Goal: Task Accomplishment & Management: Manage account settings

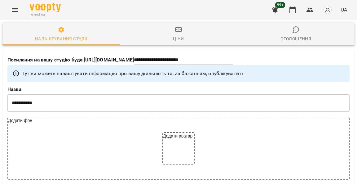
select select "**"
click at [296, 10] on icon "button" at bounding box center [292, 9] width 7 height 7
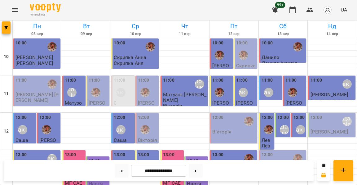
scroll to position [215, 0]
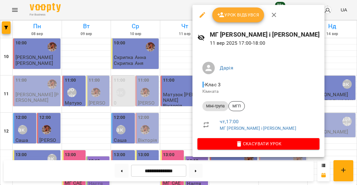
click at [165, 112] on div at bounding box center [178, 92] width 357 height 185
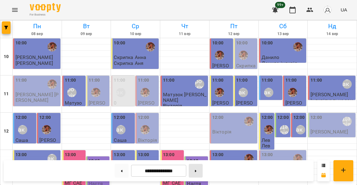
click at [195, 173] on button at bounding box center [196, 171] width 14 height 14
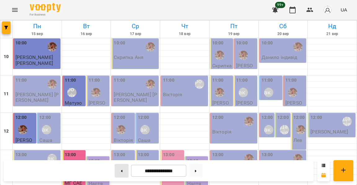
click at [121, 172] on button at bounding box center [122, 171] width 14 height 14
type input "**********"
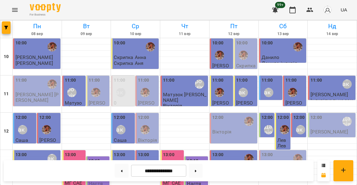
scroll to position [203, 0]
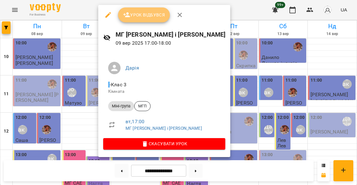
click at [142, 17] on span "Урок відбувся" at bounding box center [144, 14] width 42 height 7
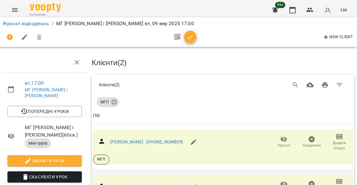
scroll to position [49, 0]
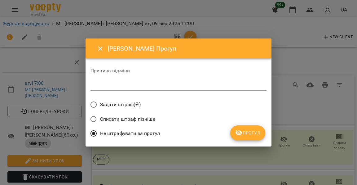
click at [249, 129] on span "Прогул" at bounding box center [247, 132] width 25 height 7
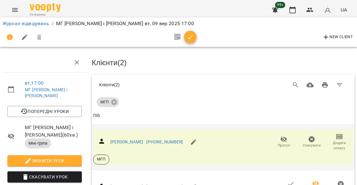
click at [336, 140] on span "Додати сплату" at bounding box center [339, 145] width 20 height 11
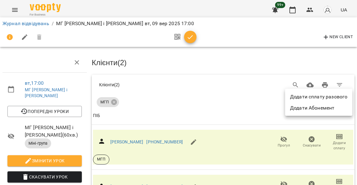
click at [322, 95] on li "Додати сплату разового" at bounding box center [318, 96] width 67 height 11
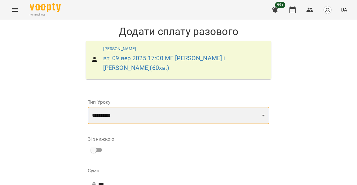
select select "**********"
type input "**********"
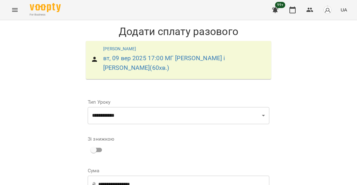
select select "****"
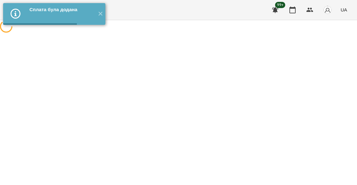
scroll to position [69, 0]
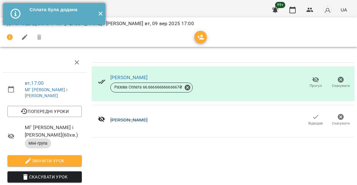
click at [99, 12] on button "✕" at bounding box center [100, 14] width 10 height 22
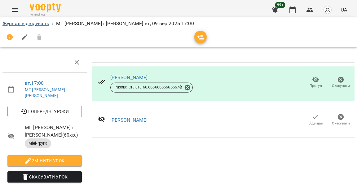
click at [42, 22] on link "Журнал відвідувань" at bounding box center [25, 23] width 47 height 6
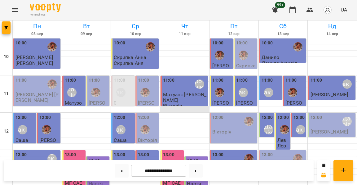
scroll to position [190, 0]
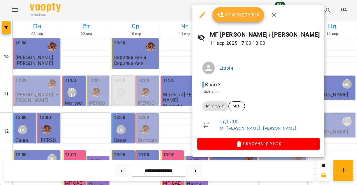
click at [227, 15] on span "Урок відбувся" at bounding box center [238, 14] width 42 height 7
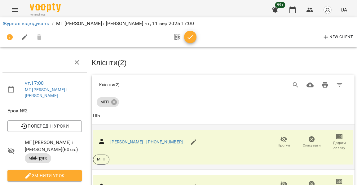
scroll to position [46, 0]
click at [344, 140] on span "Додати сплату" at bounding box center [339, 145] width 20 height 11
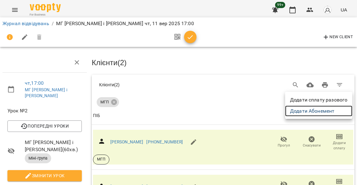
click at [321, 111] on link "Додати Абонемент" at bounding box center [318, 110] width 67 height 11
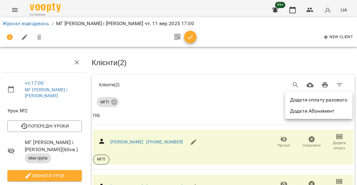
click at [217, 91] on div at bounding box center [178, 92] width 357 height 185
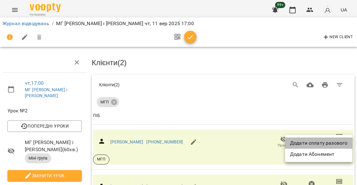
click at [330, 143] on li "Додати сплату разового" at bounding box center [318, 142] width 67 height 11
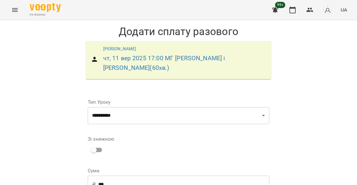
scroll to position [38, 0]
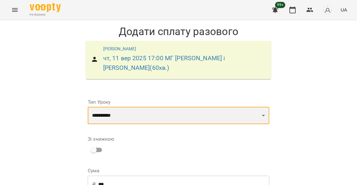
select select "**********"
type input "**********"
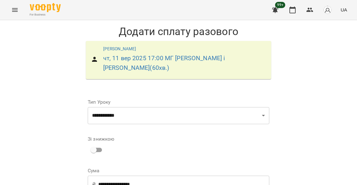
select select "****"
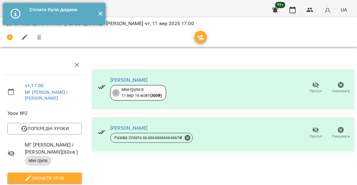
click at [100, 16] on button "✕" at bounding box center [100, 14] width 10 height 22
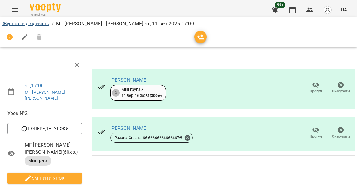
click at [41, 22] on link "Журнал відвідувань" at bounding box center [25, 23] width 47 height 6
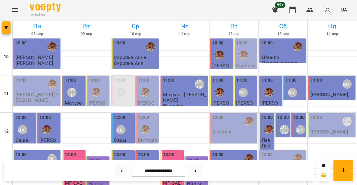
scroll to position [217, 0]
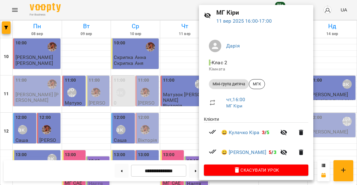
scroll to position [21, 0]
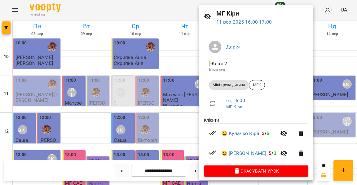
click at [148, 93] on div at bounding box center [178, 92] width 357 height 185
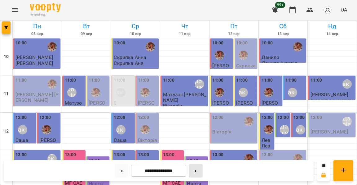
click at [197, 169] on button at bounding box center [196, 171] width 14 height 14
type input "**********"
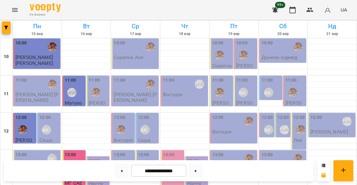
scroll to position [279, 0]
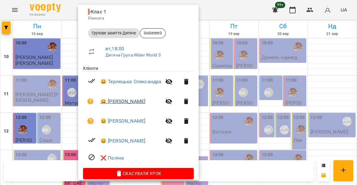
scroll to position [72, 0]
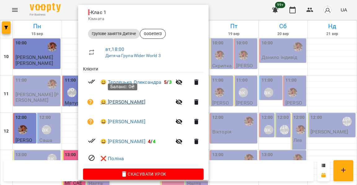
click at [126, 99] on link "😀 Нікіта Меньшов" at bounding box center [122, 101] width 45 height 7
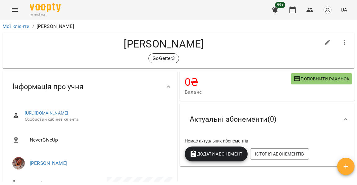
scroll to position [27, 0]
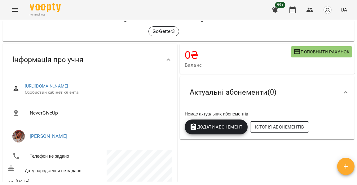
click at [264, 124] on span "Історія абонементів" at bounding box center [279, 126] width 49 height 7
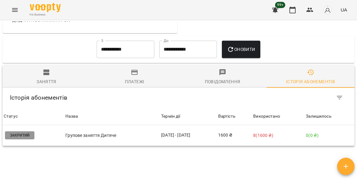
click at [205, 160] on div "**********" at bounding box center [178, 101] width 355 height 160
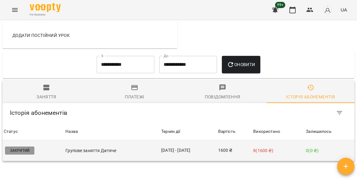
scroll to position [370, 0]
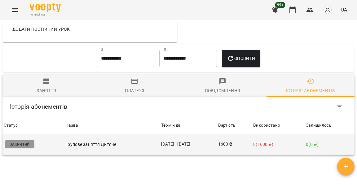
click at [203, 134] on td "14 серп - 15 вер" at bounding box center [188, 144] width 57 height 21
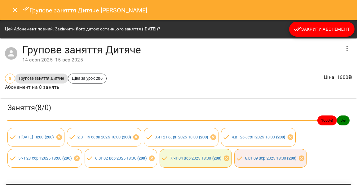
click at [17, 7] on icon "Close" at bounding box center [14, 9] width 7 height 7
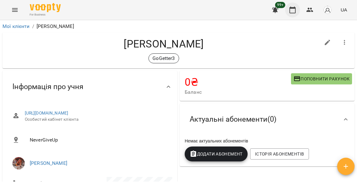
scroll to position [0, 0]
click at [294, 11] on icon "button" at bounding box center [292, 9] width 7 height 7
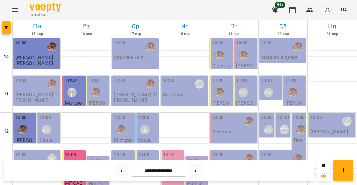
scroll to position [269, 0]
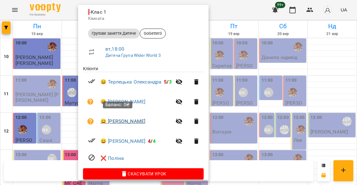
scroll to position [72, 0]
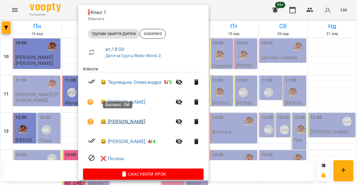
click at [128, 118] on link "😀 Юдін Даніїл" at bounding box center [122, 121] width 45 height 7
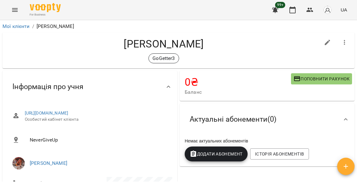
scroll to position [18, 0]
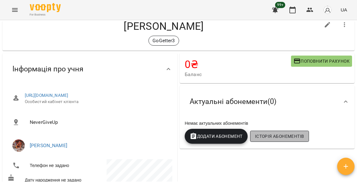
click at [263, 131] on button "Історія абонементів" at bounding box center [279, 136] width 59 height 11
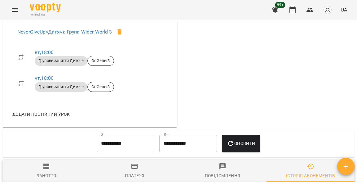
scroll to position [379, 0]
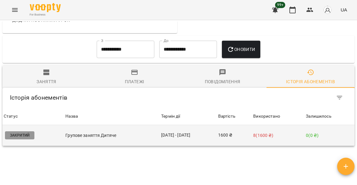
click at [245, 125] on td "1600 ₴" at bounding box center [234, 135] width 35 height 21
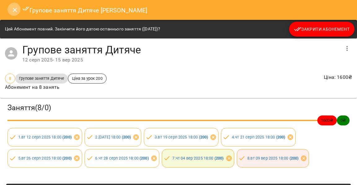
click at [10, 10] on button "Close" at bounding box center [14, 9] width 15 height 15
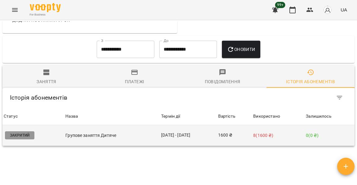
click at [184, 125] on td "12 серп - 15 вер" at bounding box center [188, 135] width 57 height 21
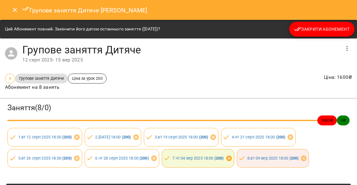
click at [229, 157] on icon at bounding box center [229, 158] width 7 height 7
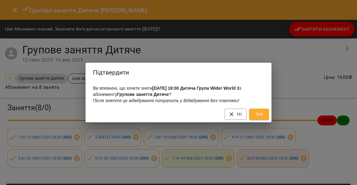
click at [259, 114] on span "Так" at bounding box center [259, 113] width 10 height 7
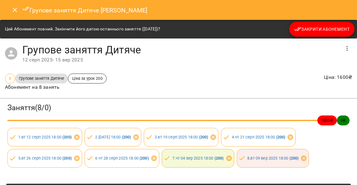
click at [16, 9] on icon "Close" at bounding box center [14, 9] width 7 height 7
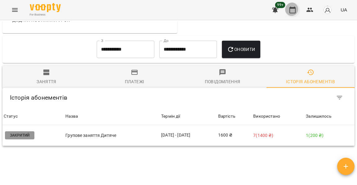
click at [296, 11] on icon "button" at bounding box center [292, 9] width 7 height 7
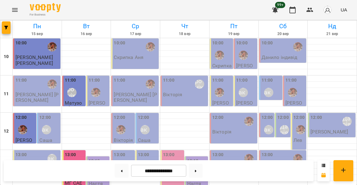
scroll to position [186, 0]
click at [121, 173] on button at bounding box center [122, 171] width 14 height 14
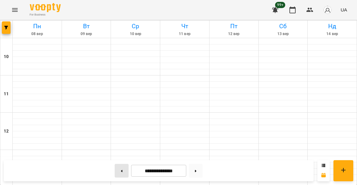
type input "**********"
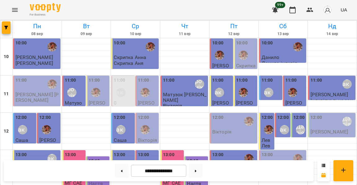
scroll to position [268, 0]
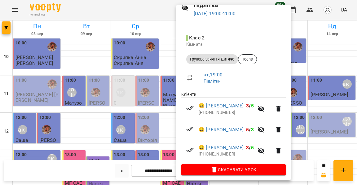
scroll to position [29, 0]
click at [155, 116] on div at bounding box center [178, 92] width 357 height 185
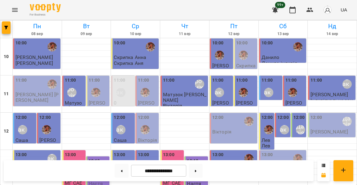
scroll to position [233, 0]
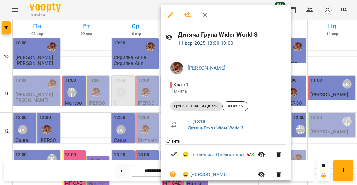
scroll to position [0, 0]
click at [223, 42] on link "11 вер 2025 18:00 - 19:00" at bounding box center [205, 43] width 55 height 6
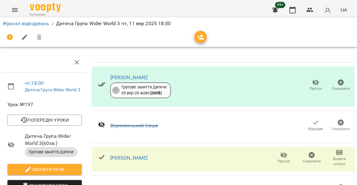
scroll to position [158, 0]
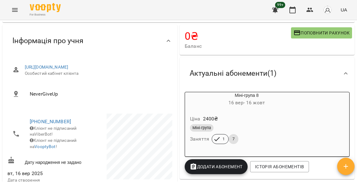
scroll to position [48, 0]
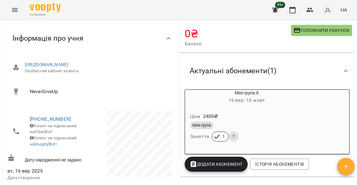
click at [253, 103] on h6 "[DATE] - [DATE]" at bounding box center [246, 100] width 123 height 9
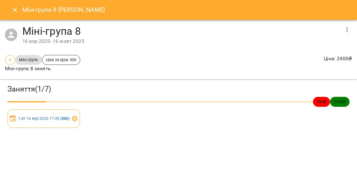
click at [346, 30] on icon "button" at bounding box center [347, 29] width 7 height 7
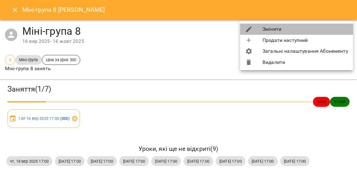
click at [307, 29] on li "Змінити" at bounding box center [296, 29] width 113 height 11
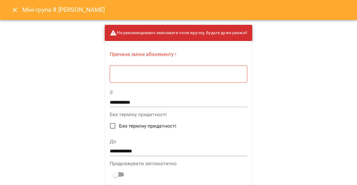
click at [197, 72] on textarea at bounding box center [178, 74] width 129 height 6
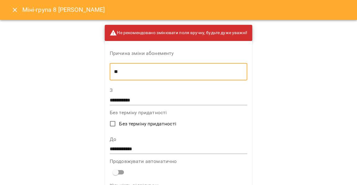
type textarea "*"
type textarea "****"
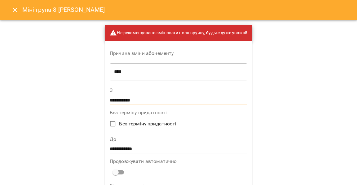
click at [131, 100] on input "**********" at bounding box center [179, 100] width 138 height 10
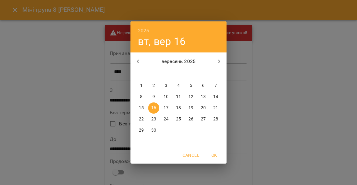
click at [181, 95] on p "11" at bounding box center [178, 97] width 5 height 6
type input "**********"
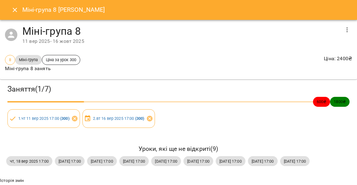
click at [15, 11] on icon "Close" at bounding box center [15, 10] width 4 height 4
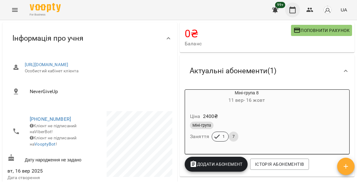
click at [298, 14] on button "button" at bounding box center [292, 9] width 15 height 15
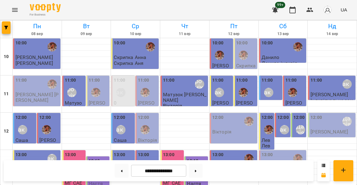
scroll to position [254, 0]
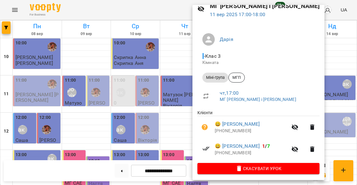
scroll to position [29, 0]
click at [246, 124] on link "😀 [PERSON_NAME]" at bounding box center [237, 123] width 45 height 7
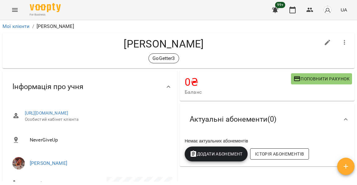
click at [270, 155] on span "Історія абонементів" at bounding box center [279, 153] width 49 height 7
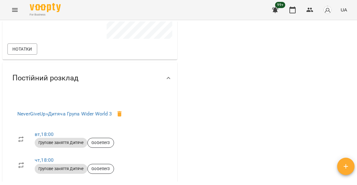
scroll to position [379, 0]
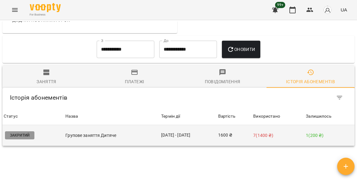
click at [189, 125] on td "[DATE] - [DATE]" at bounding box center [188, 135] width 57 height 21
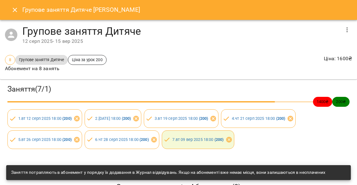
click at [347, 28] on icon "button" at bounding box center [347, 29] width 7 height 7
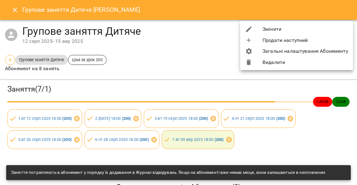
click at [283, 27] on li "Змінити" at bounding box center [296, 29] width 113 height 11
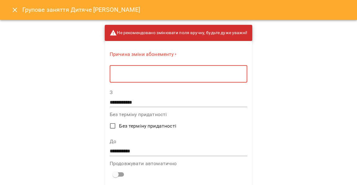
click at [157, 72] on textarea at bounding box center [178, 74] width 129 height 6
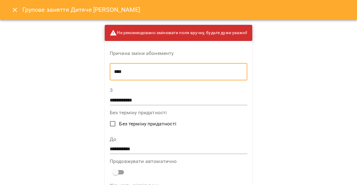
type textarea "****"
click at [138, 144] on input "**********" at bounding box center [179, 149] width 138 height 10
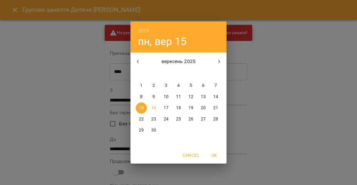
click at [155, 107] on p "16" at bounding box center [153, 108] width 5 height 6
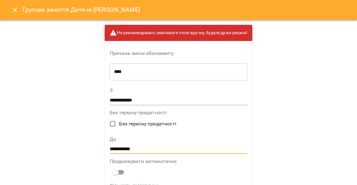
click at [141, 145] on input "**********" at bounding box center [179, 149] width 138 height 10
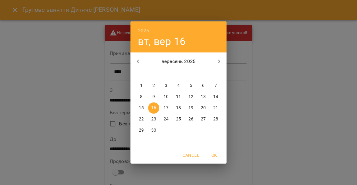
click at [136, 103] on div "15" at bounding box center [141, 107] width 12 height 11
type input "**********"
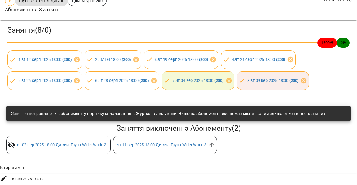
scroll to position [77, 0]
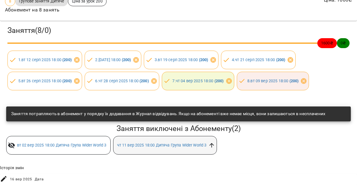
click at [214, 146] on icon at bounding box center [212, 145] width 5 height 5
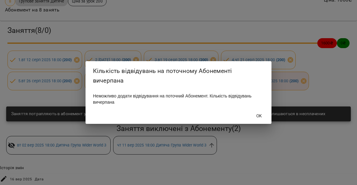
click at [259, 116] on span "OK" at bounding box center [259, 115] width 6 height 7
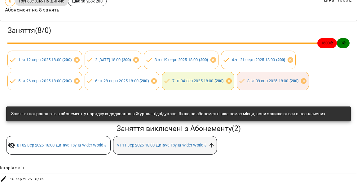
click at [214, 144] on icon at bounding box center [212, 145] width 5 height 5
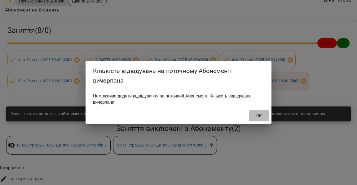
click at [258, 116] on span "OK" at bounding box center [259, 115] width 6 height 7
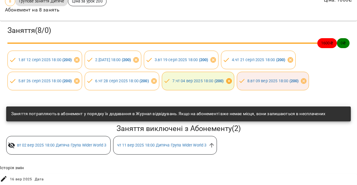
click at [228, 82] on icon at bounding box center [229, 81] width 6 height 6
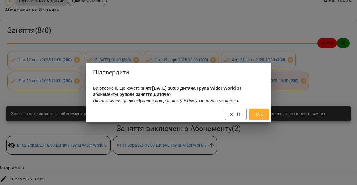
click at [261, 113] on span "Так" at bounding box center [259, 113] width 10 height 7
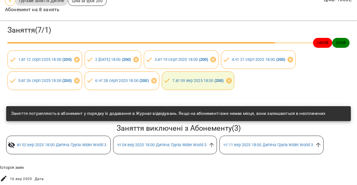
scroll to position [59, 0]
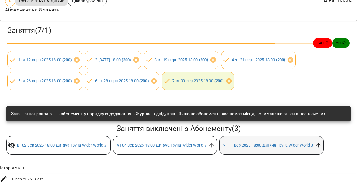
click at [321, 145] on icon at bounding box center [318, 145] width 5 height 5
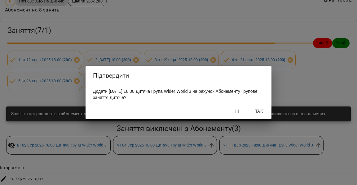
click at [263, 113] on span "Так" at bounding box center [259, 110] width 15 height 7
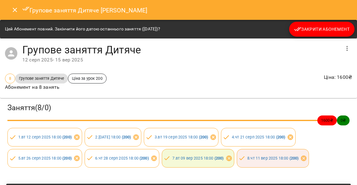
click at [15, 7] on icon "Close" at bounding box center [14, 9] width 7 height 7
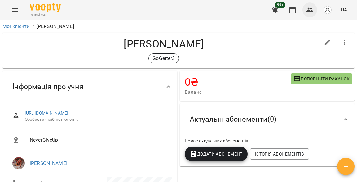
scroll to position [0, 0]
click at [309, 11] on icon "button" at bounding box center [310, 10] width 7 height 4
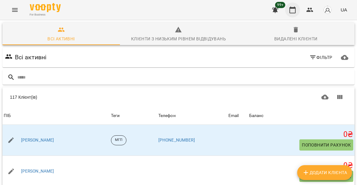
click at [295, 10] on icon "button" at bounding box center [292, 9] width 7 height 7
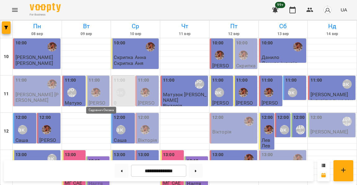
scroll to position [246, 0]
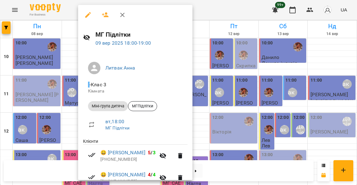
click at [63, 97] on div at bounding box center [178, 92] width 357 height 185
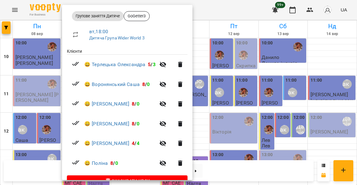
scroll to position [89, 0]
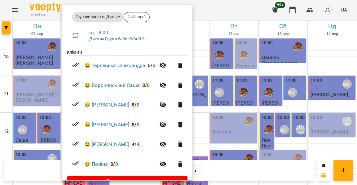
click at [263, 83] on div at bounding box center [178, 92] width 357 height 185
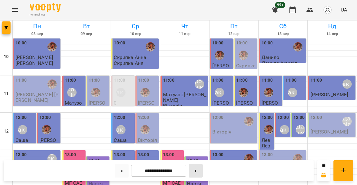
click at [203, 170] on button at bounding box center [196, 171] width 14 height 14
type input "**********"
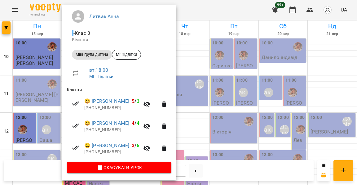
scroll to position [51, 0]
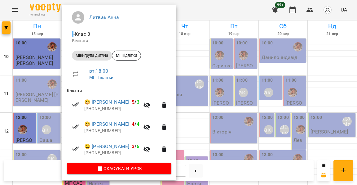
click at [39, 107] on div at bounding box center [178, 92] width 357 height 185
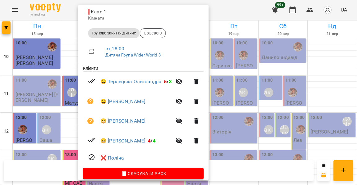
scroll to position [72, 0]
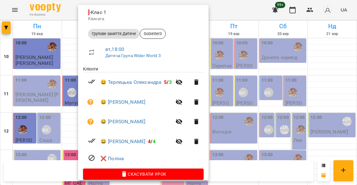
click at [43, 124] on div at bounding box center [178, 92] width 357 height 185
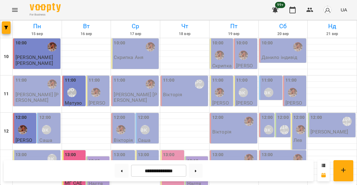
click at [16, 13] on button "Menu" at bounding box center [14, 9] width 15 height 15
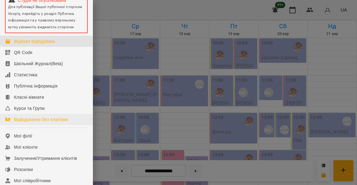
scroll to position [38, 0]
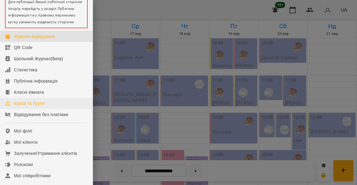
click at [45, 105] on div "Курси та Групи" at bounding box center [29, 103] width 31 height 6
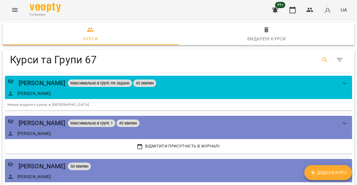
click at [331, 61] on button "Search" at bounding box center [325, 59] width 15 height 15
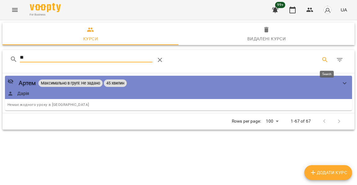
type input "*"
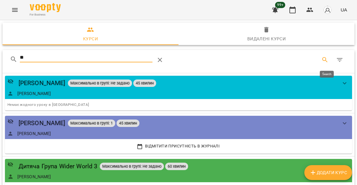
type input "*"
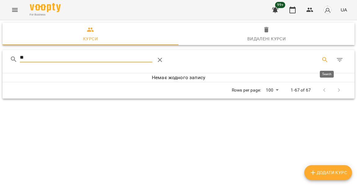
type input "*"
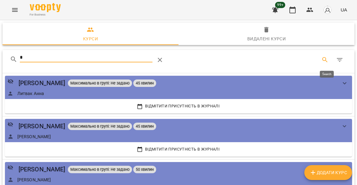
type input "**"
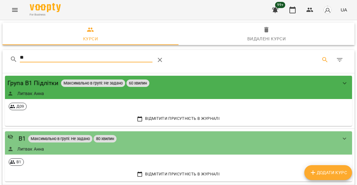
drag, startPoint x: 29, startPoint y: 58, endPoint x: 14, endPoint y: 58, distance: 15.5
click at [14, 58] on div "**" at bounding box center [105, 59] width 191 height 15
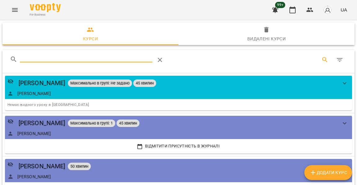
click at [114, 58] on input "Search" at bounding box center [86, 57] width 133 height 10
click at [68, 59] on input "Search" at bounding box center [86, 57] width 133 height 10
type input "*"
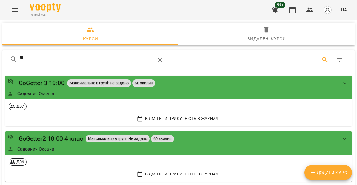
type input "*"
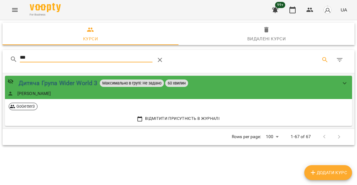
type input "***"
click at [55, 83] on div "Дитяча Група Wider World 3" at bounding box center [58, 83] width 79 height 10
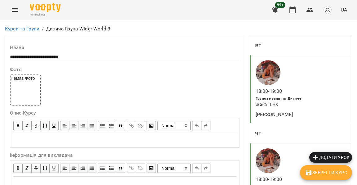
scroll to position [501, 0]
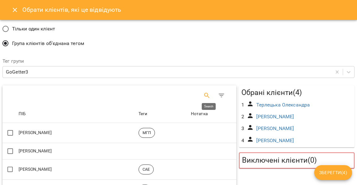
click at [208, 92] on icon "Search" at bounding box center [206, 95] width 7 height 7
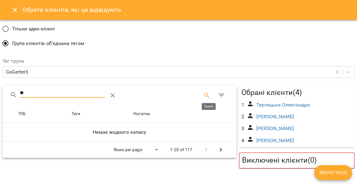
type input "*"
click at [44, 90] on input "****" at bounding box center [63, 93] width 86 height 10
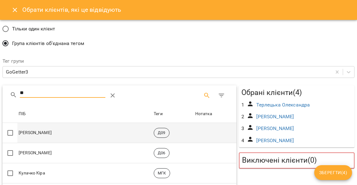
type input "**"
click at [25, 127] on td "Артур Кузьменко" at bounding box center [84, 133] width 135 height 20
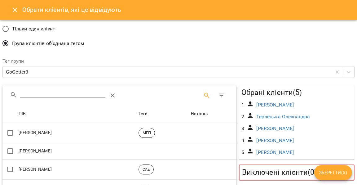
click at [334, 172] on span "Зберегти ( 5 )" at bounding box center [333, 172] width 28 height 7
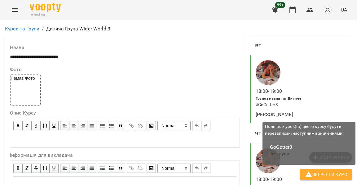
click at [330, 175] on span "Зберегти Курс" at bounding box center [326, 174] width 42 height 7
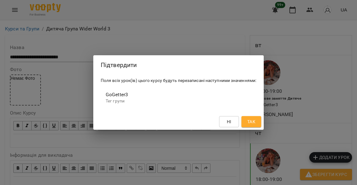
click at [255, 118] on span "Так" at bounding box center [251, 121] width 8 height 7
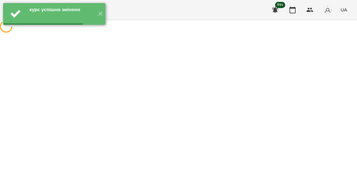
scroll to position [0, 0]
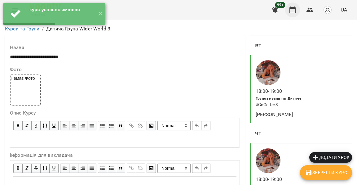
click at [293, 9] on icon "button" at bounding box center [293, 10] width 6 height 7
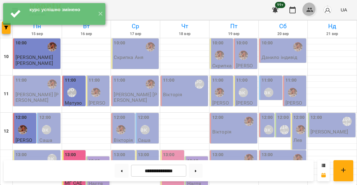
click at [312, 11] on icon "button" at bounding box center [309, 9] width 7 height 7
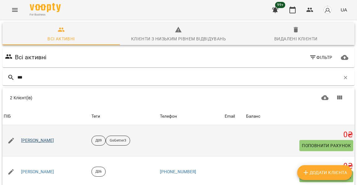
type input "***"
click at [40, 138] on link "Артур Кузьменко" at bounding box center [37, 140] width 33 height 6
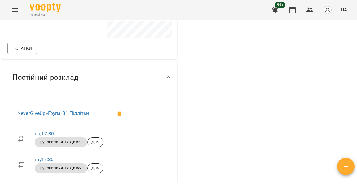
scroll to position [251, 0]
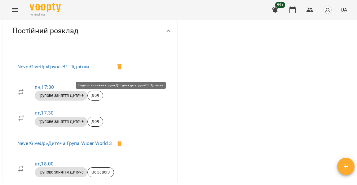
click at [121, 69] on icon at bounding box center [120, 67] width 4 height 6
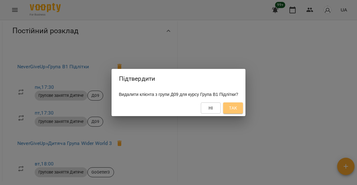
click at [243, 109] on button "Так" at bounding box center [233, 107] width 20 height 11
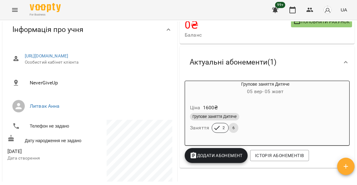
scroll to position [11, 0]
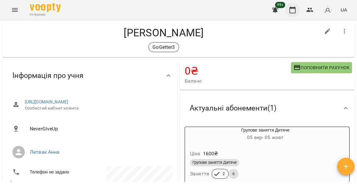
click at [294, 10] on icon "button" at bounding box center [292, 9] width 7 height 7
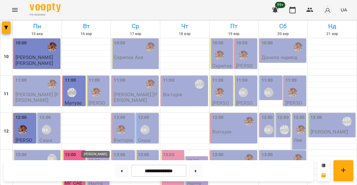
scroll to position [99, 0]
click at [80, 151] on div "13:00" at bounding box center [75, 162] width 20 height 23
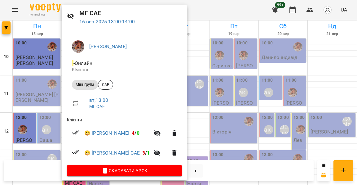
scroll to position [21, 0]
click at [48, 112] on div at bounding box center [178, 92] width 357 height 185
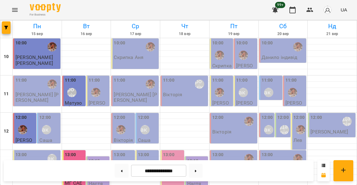
scroll to position [138, 0]
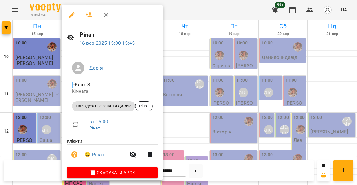
click at [49, 82] on div at bounding box center [178, 92] width 357 height 185
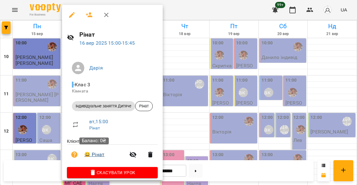
click at [99, 151] on link "😀 Рінат" at bounding box center [94, 154] width 20 height 7
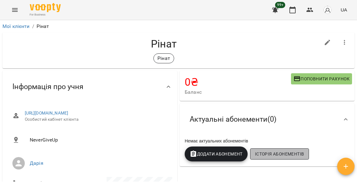
click at [287, 153] on span "Історія абонементів" at bounding box center [279, 153] width 49 height 7
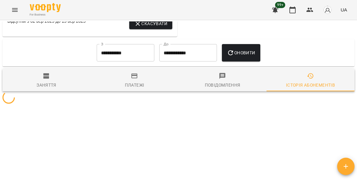
scroll to position [468, 0]
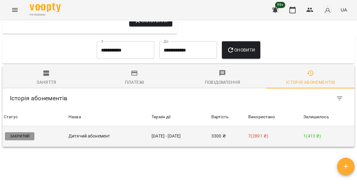
click at [223, 126] on td "3300 ₴" at bounding box center [228, 136] width 37 height 21
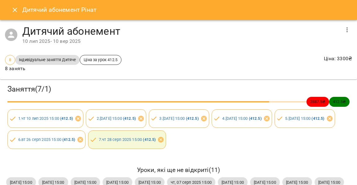
click at [345, 27] on icon "button" at bounding box center [347, 29] width 7 height 7
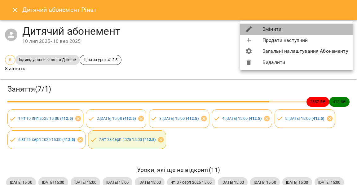
click at [314, 27] on li "Змінити" at bounding box center [296, 29] width 113 height 11
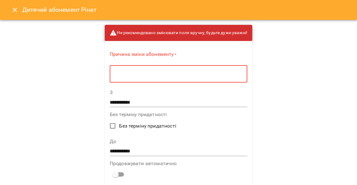
click at [187, 73] on textarea at bounding box center [178, 74] width 129 height 6
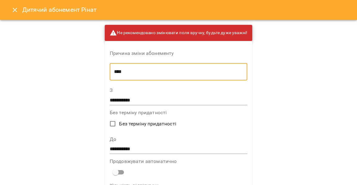
type textarea "****"
click at [125, 144] on input "**********" at bounding box center [179, 149] width 138 height 10
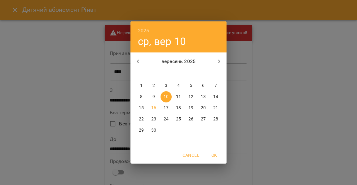
click at [155, 109] on p "16" at bounding box center [153, 108] width 5 height 6
type input "**********"
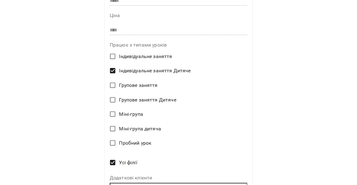
scroll to position [250, 0]
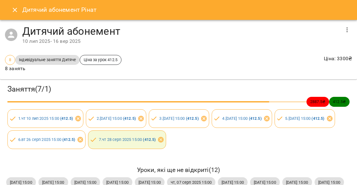
click at [15, 11] on icon "Close" at bounding box center [14, 9] width 7 height 7
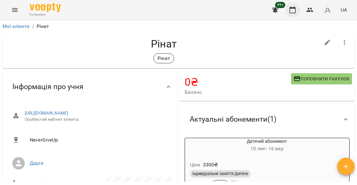
scroll to position [0, 0]
click at [296, 9] on icon "button" at bounding box center [293, 10] width 6 height 7
